Goal: Task Accomplishment & Management: Complete application form

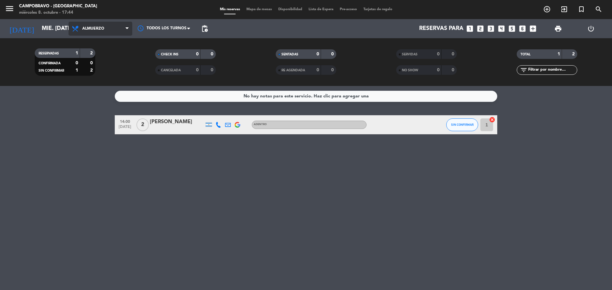
click at [86, 29] on span "Almuerzo" at bounding box center [93, 28] width 22 height 4
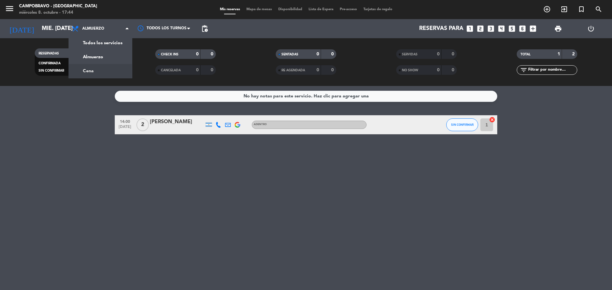
click at [98, 73] on div "menu Campobravo - Las Cañitas miércoles 8. octubre - 17:44 Mis reservas Mapa de…" at bounding box center [306, 43] width 612 height 86
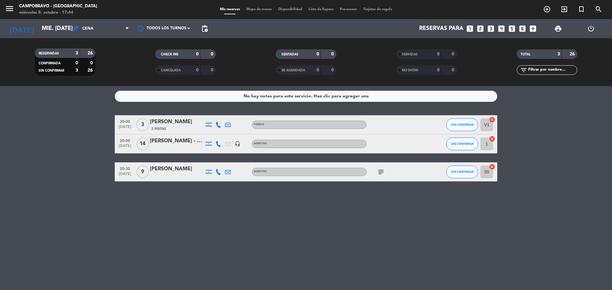
click at [501, 29] on icon "looks_4" at bounding box center [501, 29] width 8 height 8
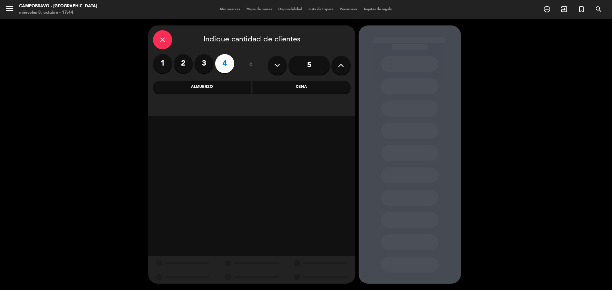
click at [290, 86] on div "Cena" at bounding box center [301, 87] width 98 height 13
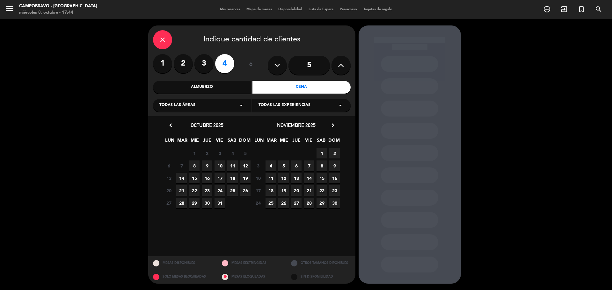
click at [196, 167] on span "8" at bounding box center [194, 166] width 11 height 11
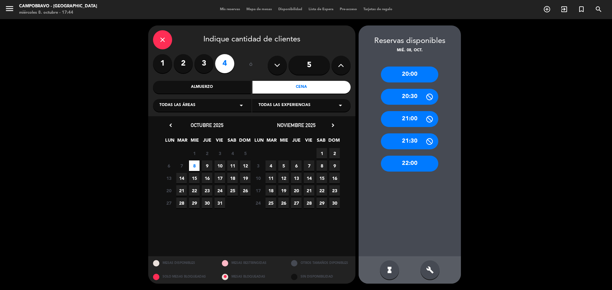
click at [411, 99] on div "20:30" at bounding box center [409, 97] width 57 height 16
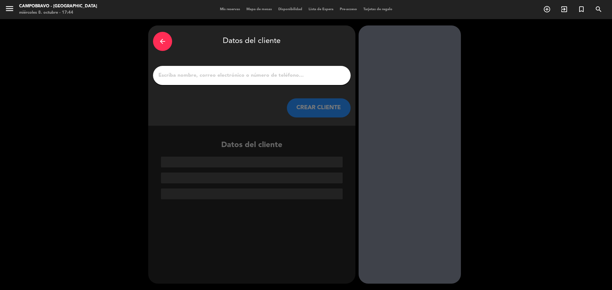
click at [287, 71] on input "1" at bounding box center [252, 75] width 188 height 9
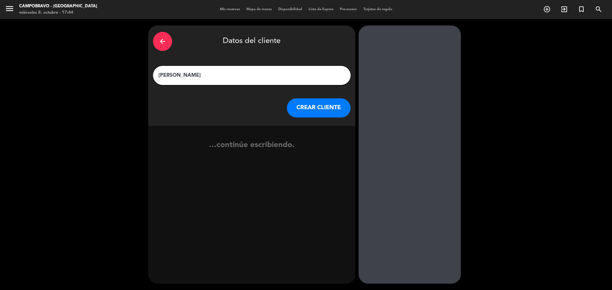
type input "[PERSON_NAME]"
click at [321, 113] on button "CREAR CLIENTE" at bounding box center [319, 107] width 64 height 19
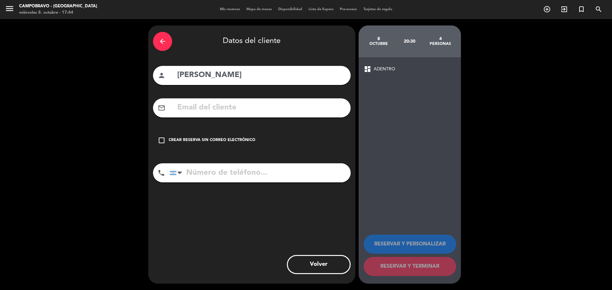
drag, startPoint x: 167, startPoint y: 146, endPoint x: 197, endPoint y: 178, distance: 44.4
click at [167, 146] on div "check_box_outline_blank Crear reserva sin correo electrónico" at bounding box center [252, 140] width 198 height 19
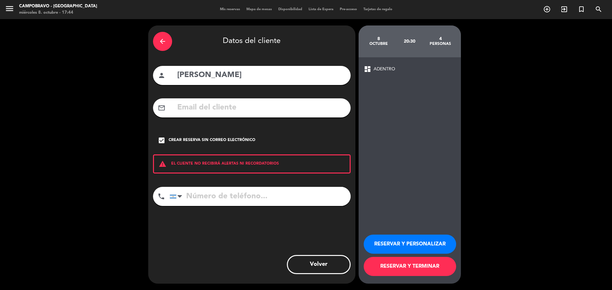
click at [215, 194] on input "tel" at bounding box center [259, 196] width 181 height 19
type input "1154150357"
click at [443, 268] on button "RESERVAR Y TERMINAR" at bounding box center [409, 266] width 92 height 19
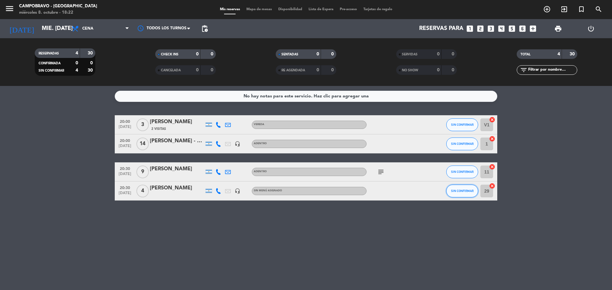
click at [471, 190] on span "SIN CONFIRMAR" at bounding box center [462, 191] width 23 height 4
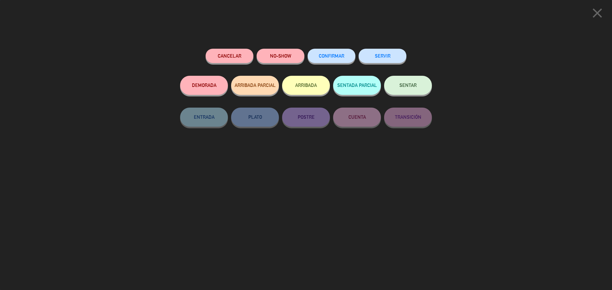
click at [240, 54] on button "Cancelar" at bounding box center [229, 56] width 48 height 14
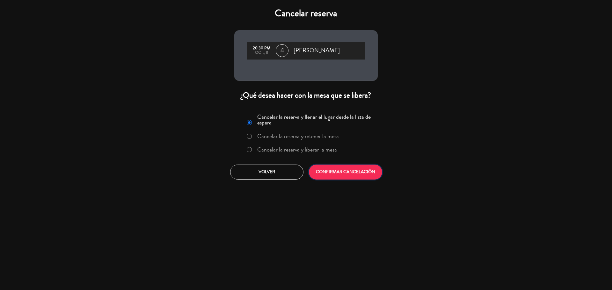
click at [326, 174] on button "CONFIRMAR CANCELACIÓN" at bounding box center [345, 172] width 73 height 15
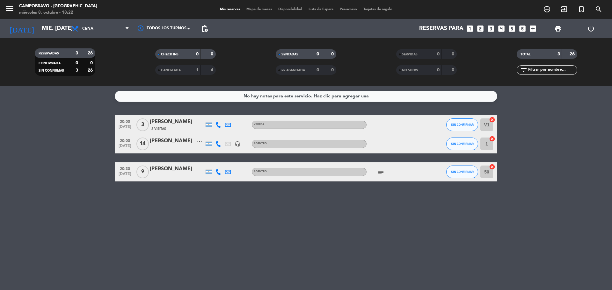
click at [510, 29] on icon "looks_5" at bounding box center [511, 29] width 8 height 8
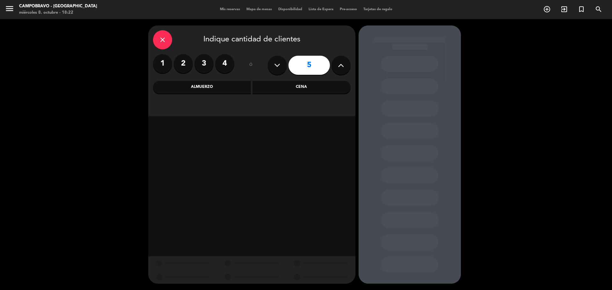
click at [289, 87] on div "Cena" at bounding box center [301, 87] width 98 height 13
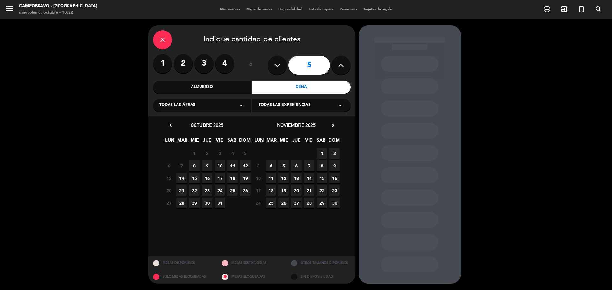
drag, startPoint x: 192, startPoint y: 163, endPoint x: 238, endPoint y: 174, distance: 47.4
click at [192, 164] on span "8" at bounding box center [194, 166] width 11 height 11
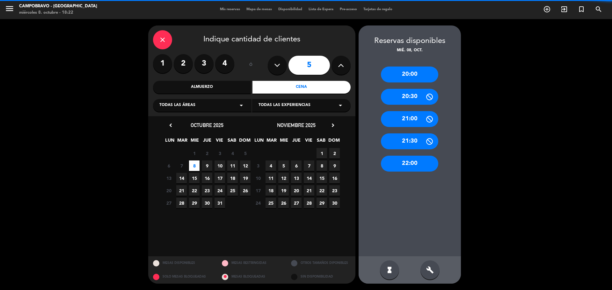
click at [415, 78] on div "20:00" at bounding box center [409, 75] width 57 height 16
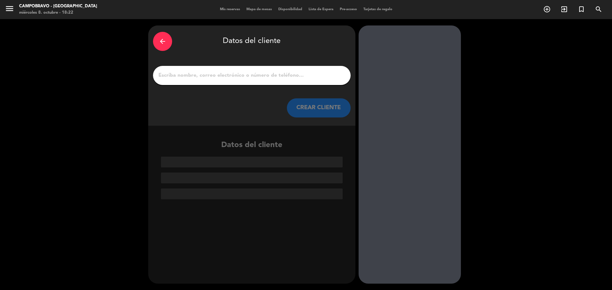
click at [283, 75] on input "1" at bounding box center [252, 75] width 188 height 9
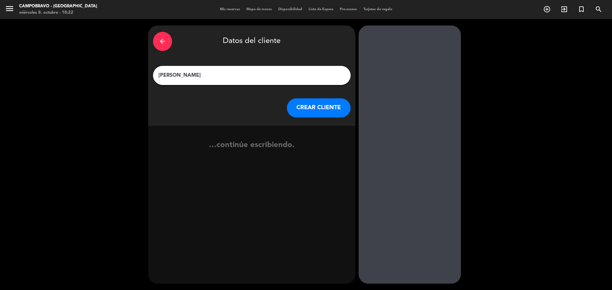
type input "[PERSON_NAME]"
click at [311, 113] on button "CREAR CLIENTE" at bounding box center [319, 107] width 64 height 19
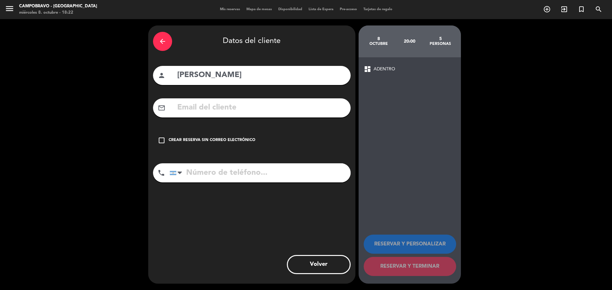
click at [222, 174] on input "tel" at bounding box center [259, 172] width 181 height 19
type input "1151017583"
click at [163, 139] on icon "check_box_outline_blank" at bounding box center [162, 141] width 8 height 8
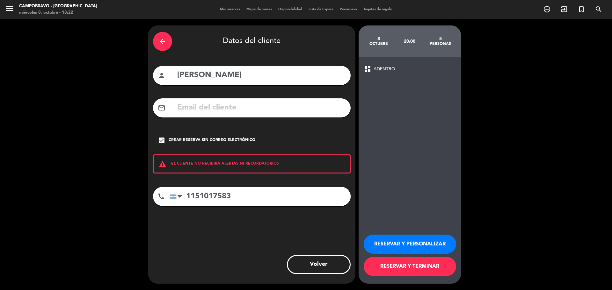
click at [433, 267] on button "RESERVAR Y TERMINAR" at bounding box center [409, 266] width 92 height 19
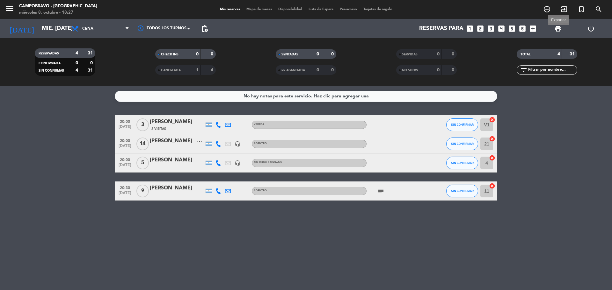
click at [561, 26] on span "print" at bounding box center [558, 29] width 8 height 8
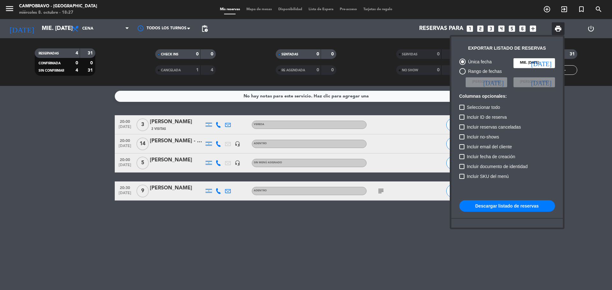
click at [499, 205] on button "Descargar listado de reservas" at bounding box center [507, 205] width 96 height 11
click at [70, 169] on div at bounding box center [306, 145] width 612 height 290
